Goal: Transaction & Acquisition: Subscribe to service/newsletter

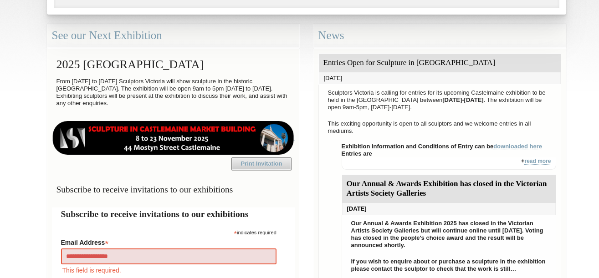
type input "**********"
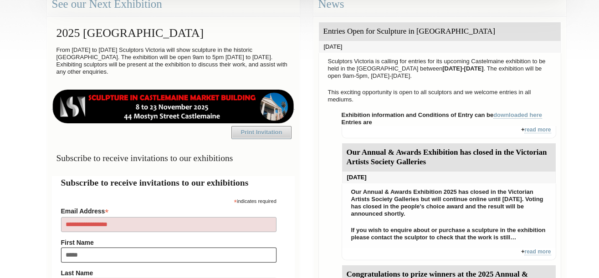
type input "******"
type input "*********"
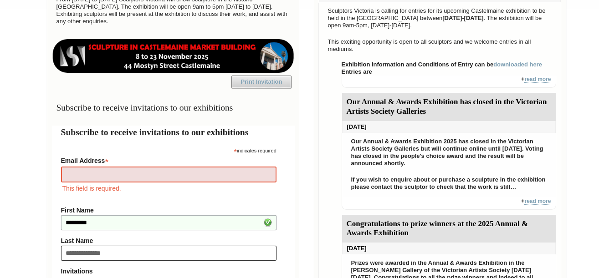
type input "**********"
